Goal: Complete application form: Complete application form

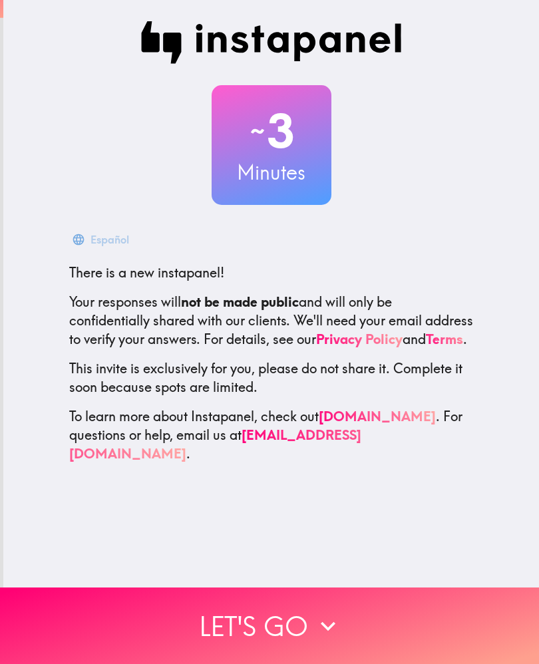
click at [238, 621] on button "Let's go" at bounding box center [269, 625] width 539 height 76
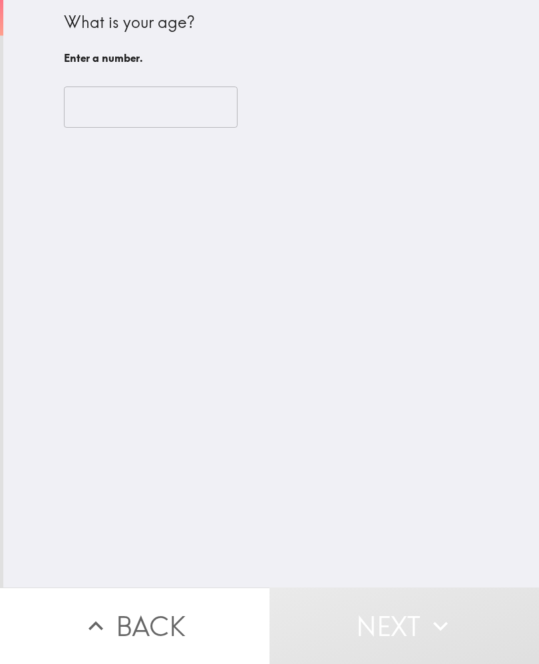
click at [147, 114] on input "number" at bounding box center [151, 106] width 174 height 41
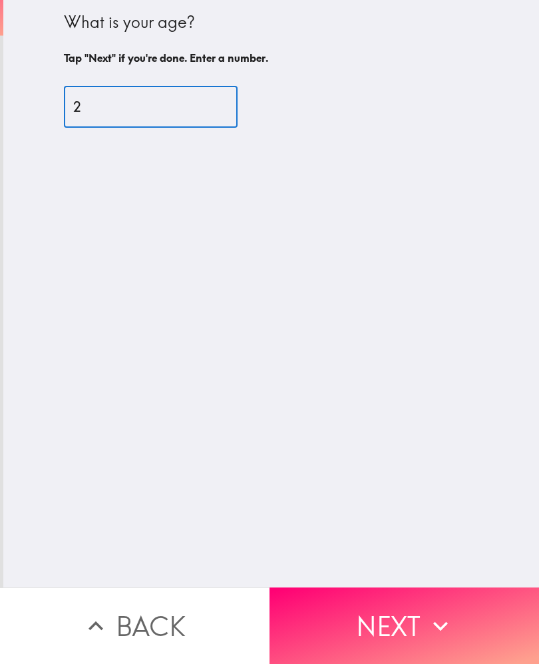
click at [457, 115] on main "What is your age? Tap "Next" if you're done. Enter a number. 2 ​ Back Next" at bounding box center [269, 332] width 539 height 664
click at [154, 114] on input "2" at bounding box center [151, 106] width 174 height 41
type input "21"
click at [476, 93] on main "What is your age? Tap "Next" if you're done. Enter a number. 21 ​ Back Next" at bounding box center [269, 332] width 539 height 664
click at [317, 631] on button "Next" at bounding box center [403, 625] width 269 height 76
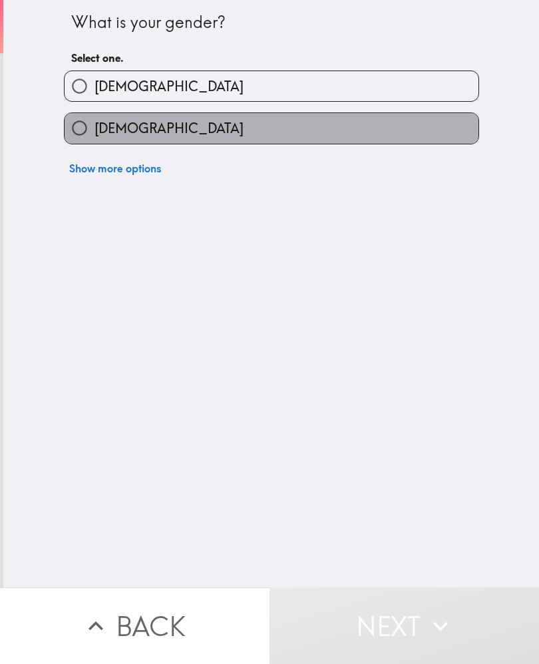
click at [409, 124] on label "[DEMOGRAPHIC_DATA]" at bounding box center [272, 128] width 414 height 30
click at [94, 124] on input "[DEMOGRAPHIC_DATA]" at bounding box center [80, 128] width 30 height 30
radio input "true"
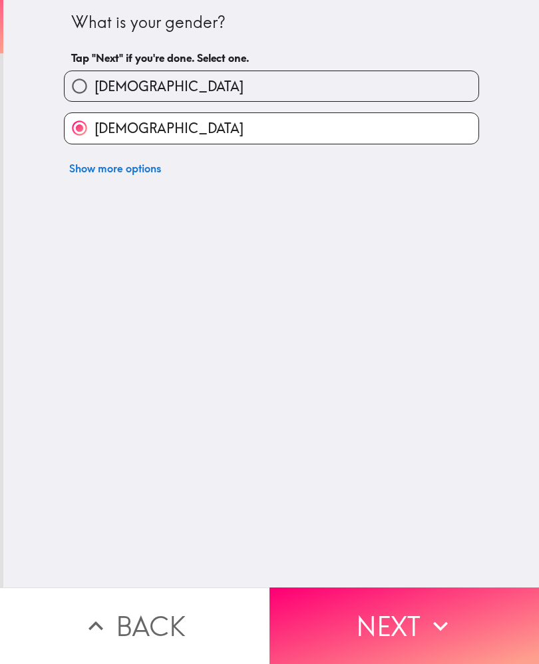
click at [290, 597] on button "Next" at bounding box center [403, 625] width 269 height 76
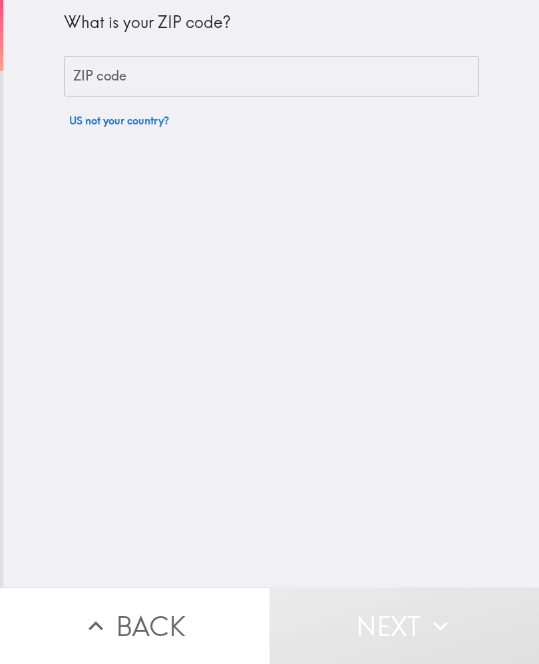
click at [148, 84] on input "ZIP code" at bounding box center [271, 76] width 415 height 41
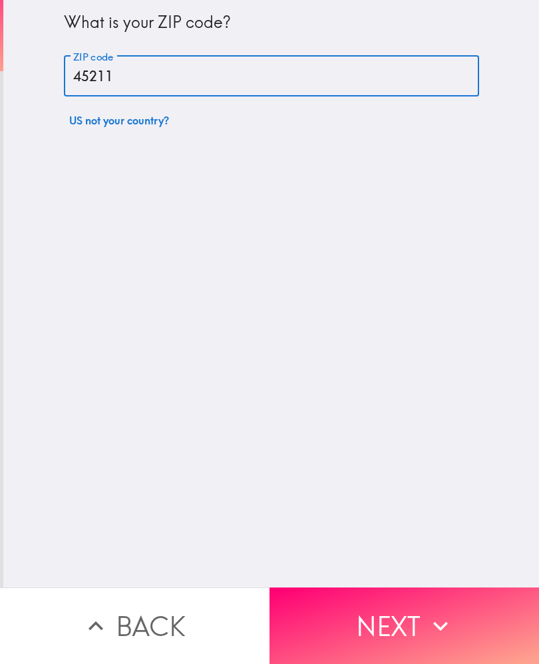
type input "45211"
click at [418, 164] on div "What is your ZIP code? ZIP code 45211 ZIP code US not your country?" at bounding box center [270, 293] width 535 height 587
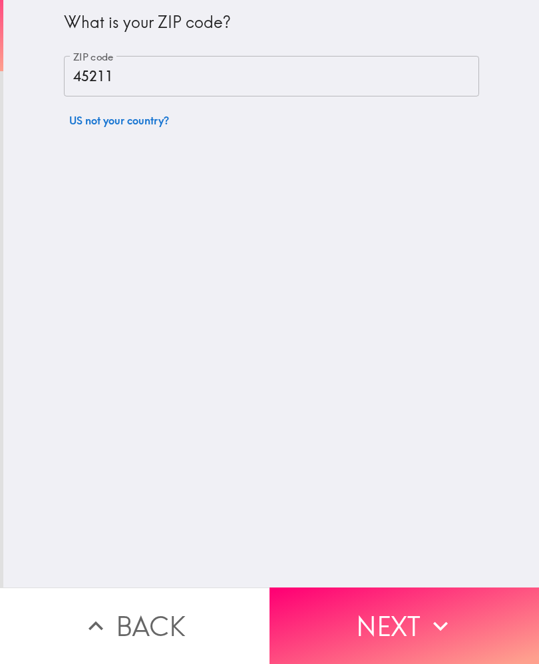
click at [317, 623] on button "Next" at bounding box center [403, 625] width 269 height 76
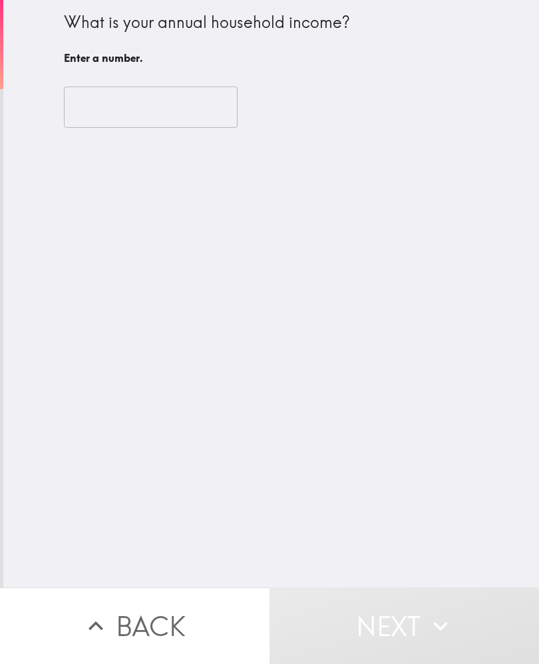
click at [161, 100] on input "number" at bounding box center [151, 106] width 174 height 41
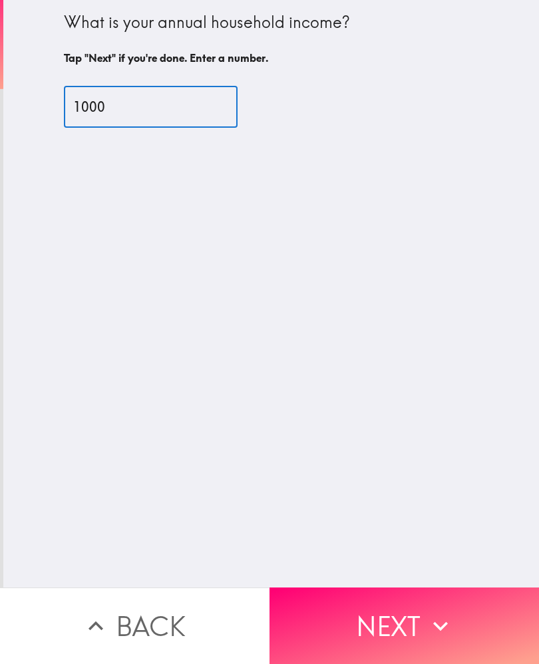
type input "1000"
click at [436, 122] on main "What is your annual household income? Tap "Next" if you're done. Enter a number…" at bounding box center [269, 332] width 539 height 664
click at [349, 625] on button "Next" at bounding box center [403, 625] width 269 height 76
